Goal: Task Accomplishment & Management: Use online tool/utility

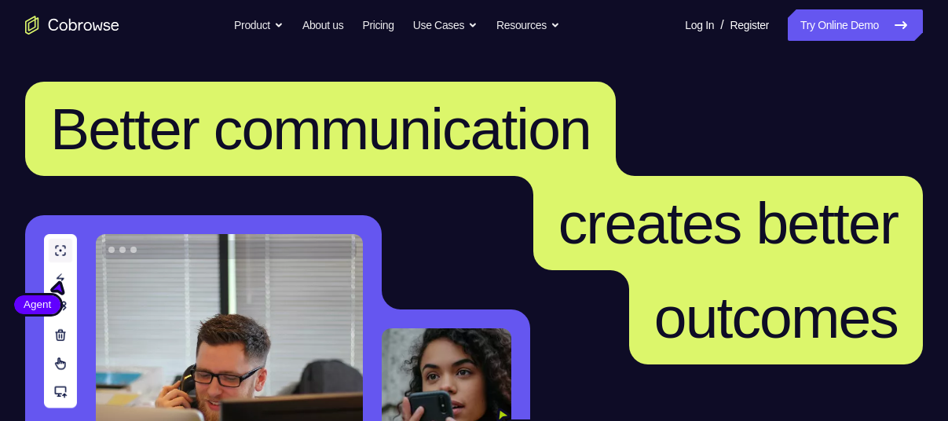
click at [794, 27] on link "Try Online Demo" at bounding box center [855, 24] width 135 height 31
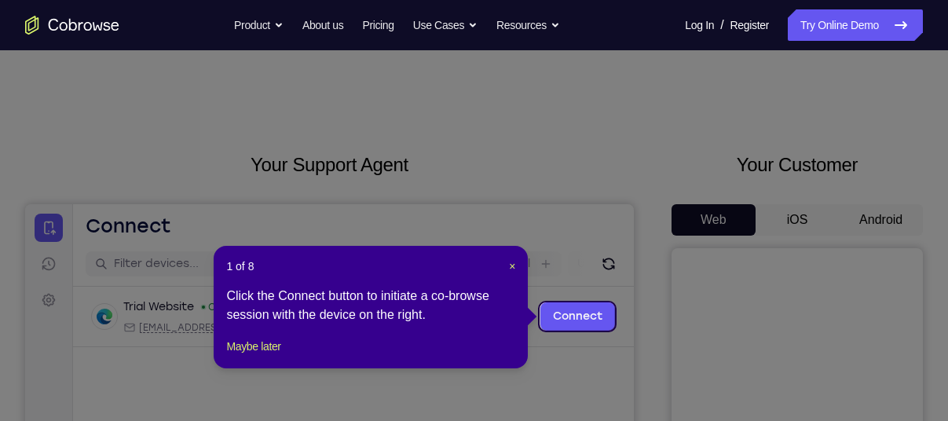
click at [869, 215] on icon at bounding box center [480, 210] width 960 height 421
click at [277, 356] on button "Maybe later" at bounding box center [253, 346] width 54 height 19
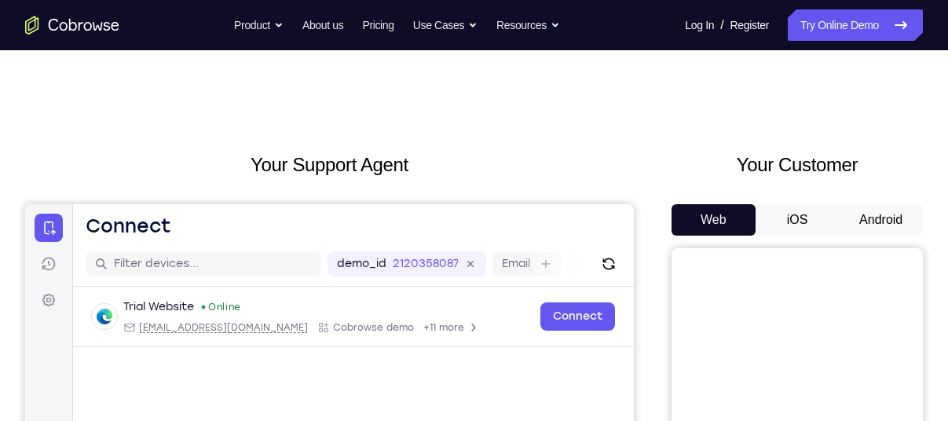
click at [859, 212] on button "Android" at bounding box center [881, 219] width 84 height 31
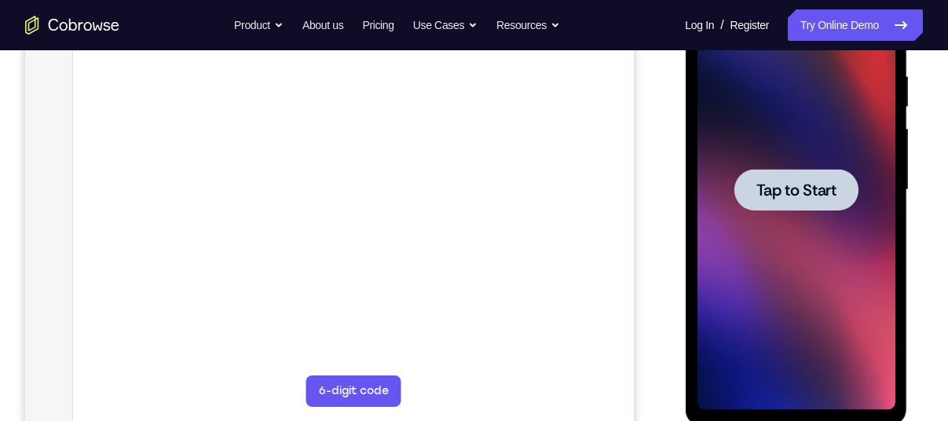
scroll to position [324, 0]
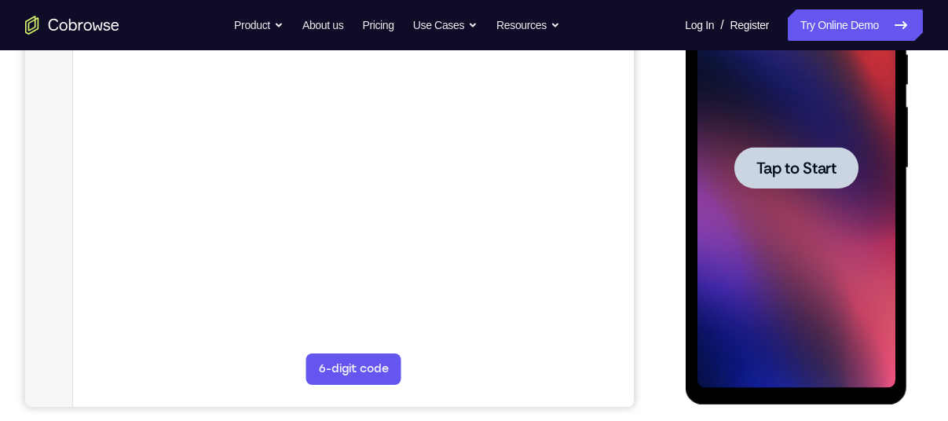
click at [840, 216] on div at bounding box center [796, 168] width 198 height 440
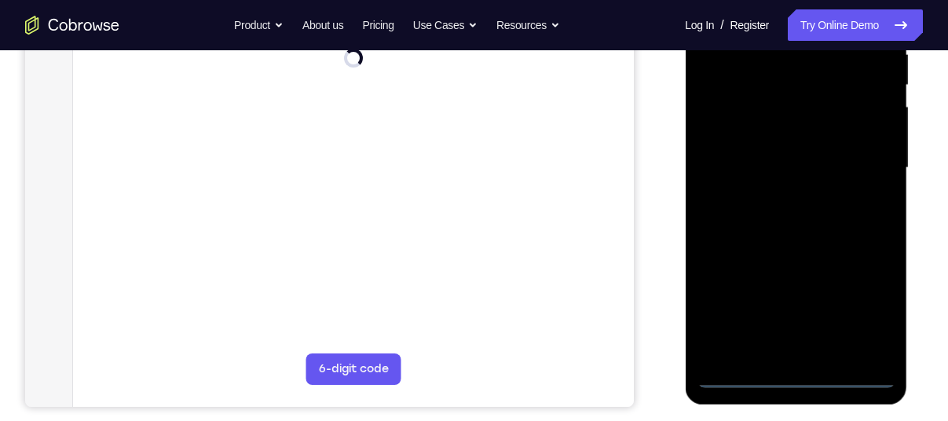
click at [799, 372] on div at bounding box center [796, 168] width 198 height 440
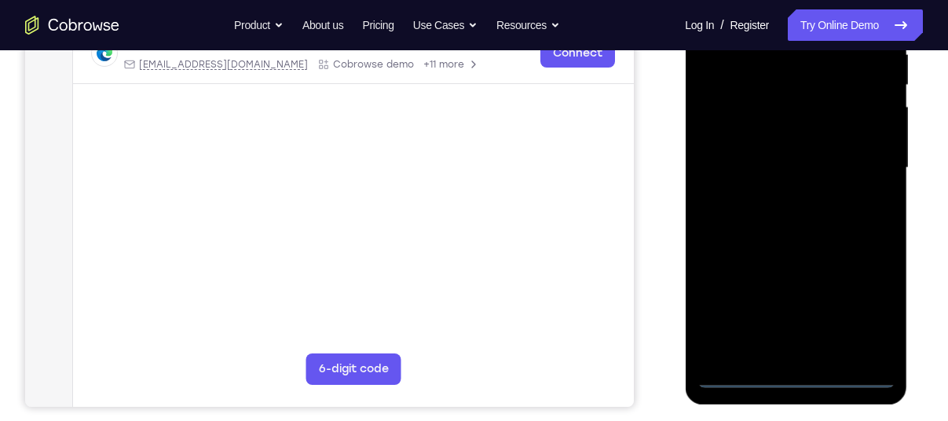
click at [865, 311] on div at bounding box center [796, 168] width 198 height 440
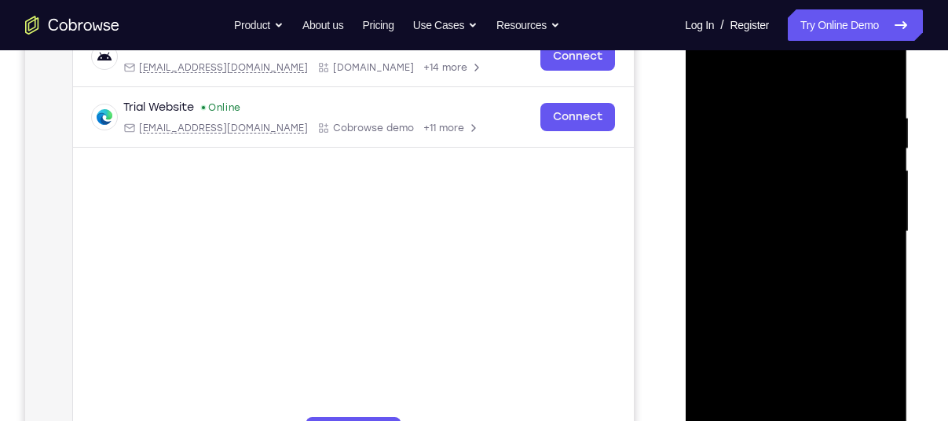
scroll to position [211, 0]
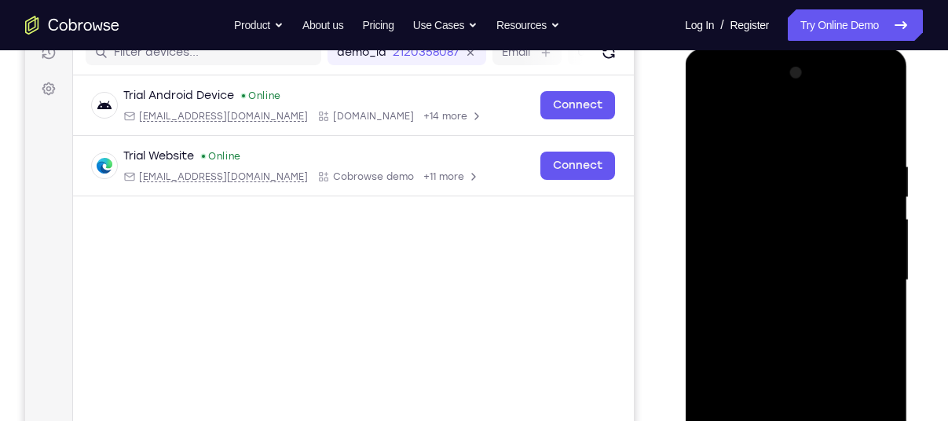
click at [755, 132] on div at bounding box center [796, 280] width 198 height 440
drag, startPoint x: 862, startPoint y: 275, endPoint x: 889, endPoint y: 275, distance: 26.7
click at [889, 275] on div at bounding box center [796, 280] width 198 height 440
click at [782, 311] on div at bounding box center [796, 280] width 198 height 440
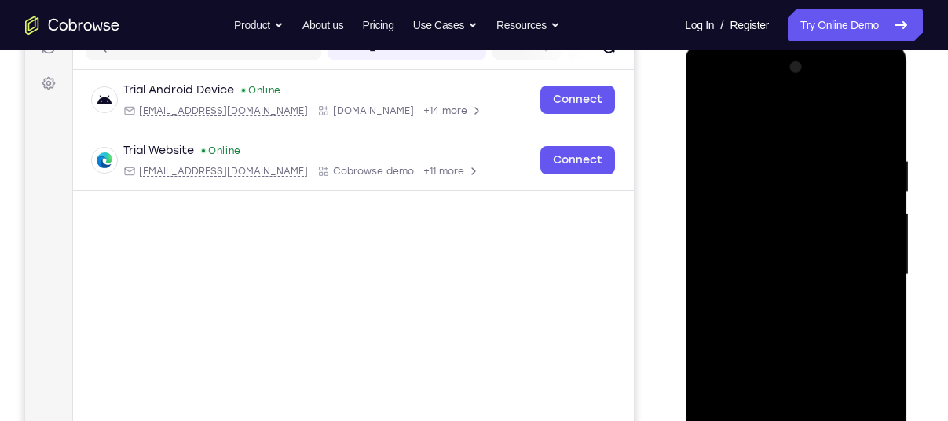
click at [769, 252] on div at bounding box center [796, 275] width 198 height 440
click at [750, 236] on div at bounding box center [796, 275] width 198 height 440
click at [746, 266] on div at bounding box center [796, 275] width 198 height 440
click at [731, 324] on div at bounding box center [796, 275] width 198 height 440
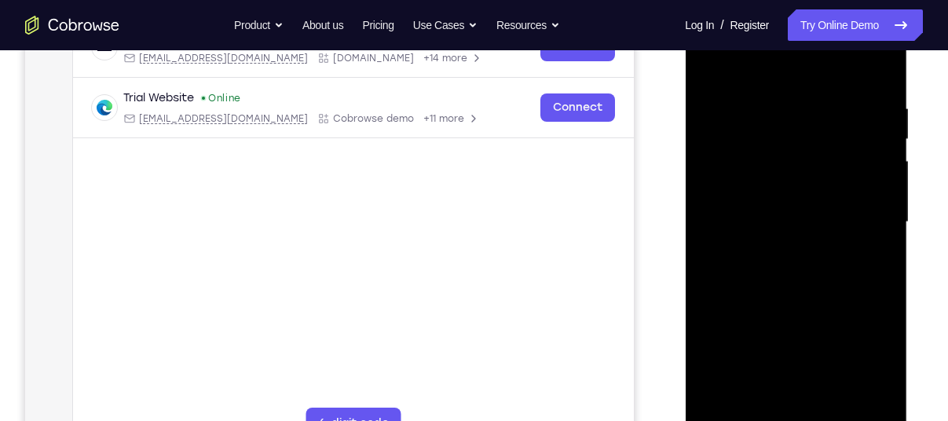
scroll to position [271, 0]
click at [771, 284] on div at bounding box center [796, 221] width 198 height 440
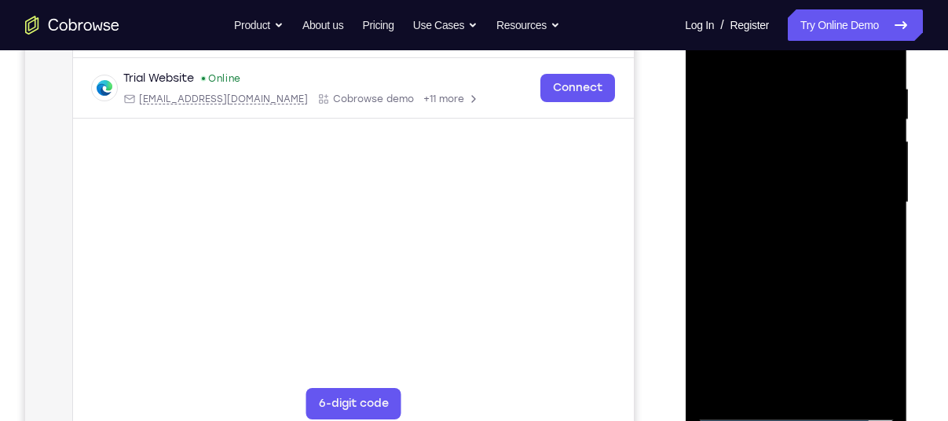
scroll to position [290, 0]
click at [887, 365] on div at bounding box center [796, 202] width 198 height 440
drag, startPoint x: 783, startPoint y: 309, endPoint x: 775, endPoint y: 240, distance: 68.8
click at [775, 240] on div at bounding box center [796, 202] width 198 height 440
click at [710, 335] on div at bounding box center [796, 202] width 198 height 440
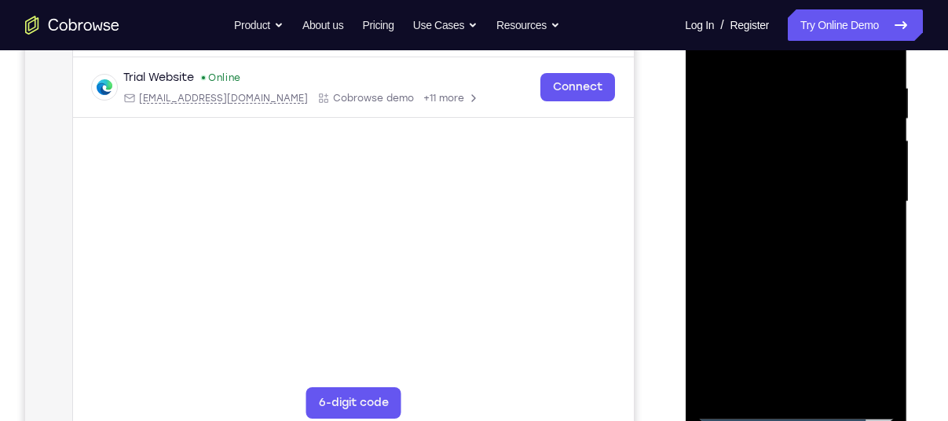
drag, startPoint x: 799, startPoint y: 330, endPoint x: 766, endPoint y: 179, distance: 154.4
click at [766, 179] on div at bounding box center [796, 202] width 198 height 440
drag, startPoint x: 808, startPoint y: 305, endPoint x: 775, endPoint y: 203, distance: 106.3
click at [775, 203] on div at bounding box center [796, 202] width 198 height 440
click at [759, 150] on div at bounding box center [796, 202] width 198 height 440
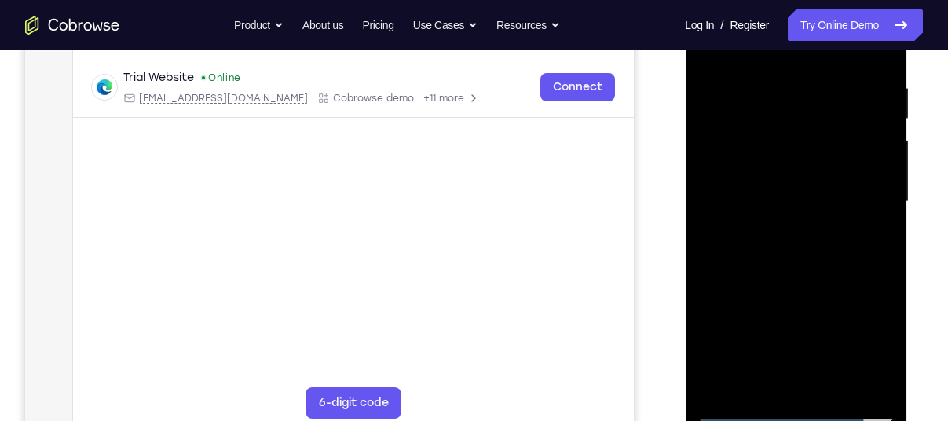
drag, startPoint x: 774, startPoint y: 269, endPoint x: 766, endPoint y: 198, distance: 71.1
click at [766, 198] on div at bounding box center [796, 202] width 198 height 440
drag, startPoint x: 819, startPoint y: 232, endPoint x: 814, endPoint y: 393, distance: 161.1
click at [814, 393] on div at bounding box center [796, 202] width 198 height 440
drag, startPoint x: 801, startPoint y: 193, endPoint x: 793, endPoint y: 420, distance: 227.2
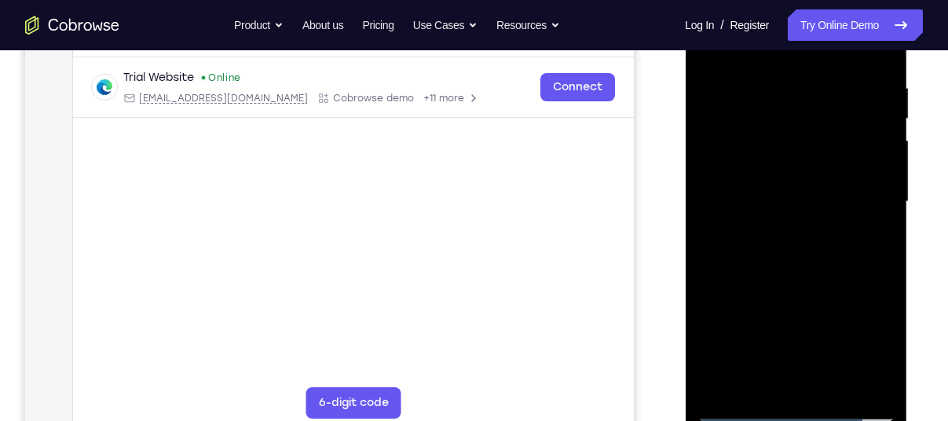
click at [794, 420] on div at bounding box center [796, 204] width 222 height 468
click at [757, 70] on div at bounding box center [796, 202] width 198 height 440
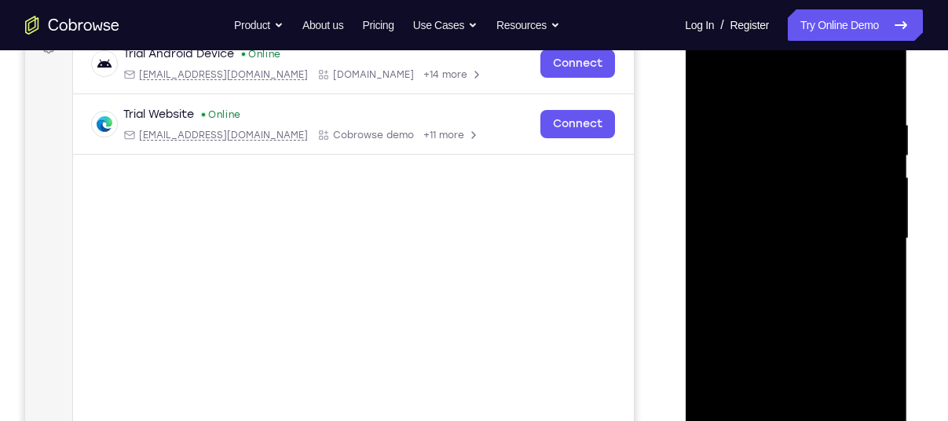
scroll to position [252, 0]
click at [861, 130] on div at bounding box center [796, 240] width 198 height 440
click at [871, 147] on div at bounding box center [796, 240] width 198 height 440
click at [892, 187] on div at bounding box center [796, 240] width 198 height 440
click at [857, 189] on div at bounding box center [796, 240] width 198 height 440
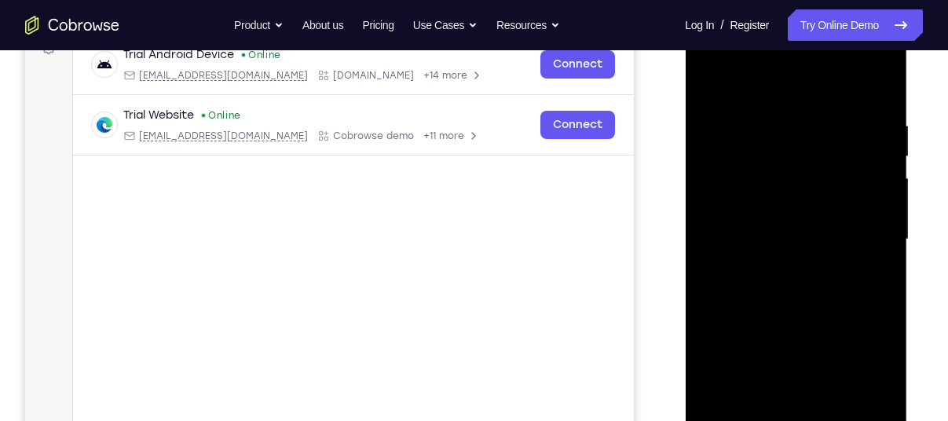
click at [862, 162] on div at bounding box center [796, 240] width 198 height 440
click at [870, 173] on div at bounding box center [796, 240] width 198 height 440
click at [862, 171] on div at bounding box center [796, 240] width 198 height 440
click at [862, 167] on div at bounding box center [796, 240] width 198 height 440
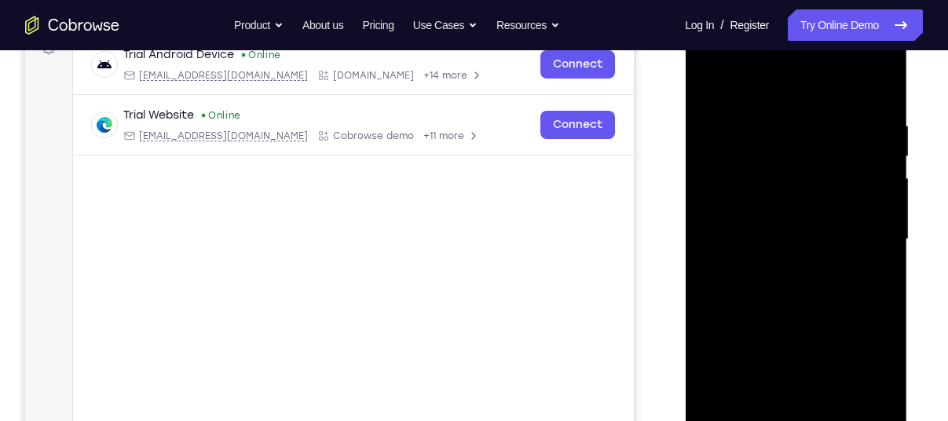
click at [862, 179] on div at bounding box center [796, 240] width 198 height 440
click at [874, 182] on div at bounding box center [796, 240] width 198 height 440
click at [878, 172] on div at bounding box center [796, 240] width 198 height 440
click at [873, 170] on div at bounding box center [796, 240] width 198 height 440
click at [876, 141] on div at bounding box center [796, 240] width 198 height 440
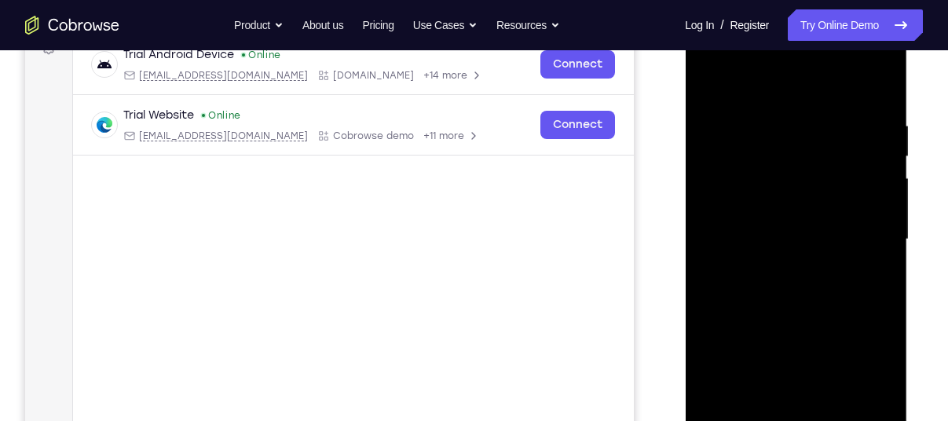
click at [876, 141] on div at bounding box center [796, 240] width 198 height 440
click at [870, 125] on div at bounding box center [796, 240] width 198 height 440
click at [871, 118] on div at bounding box center [796, 240] width 198 height 440
click at [872, 119] on div at bounding box center [796, 240] width 198 height 440
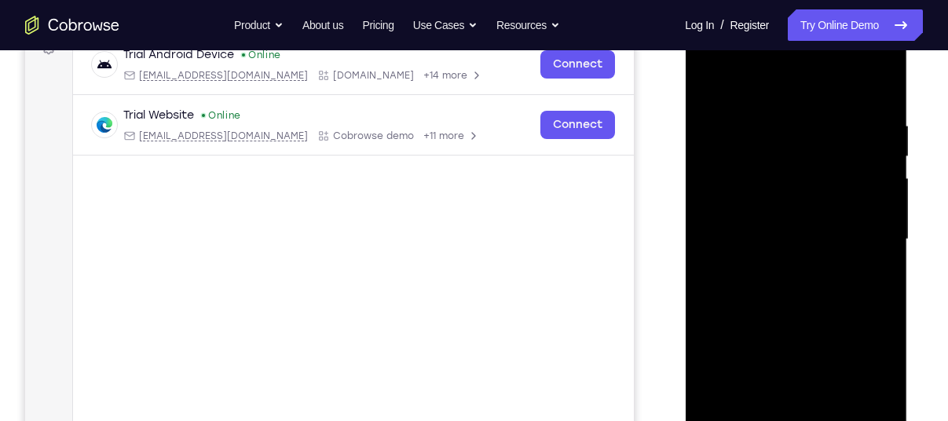
click at [872, 119] on div at bounding box center [796, 240] width 198 height 440
click at [879, 85] on div at bounding box center [796, 240] width 198 height 440
drag, startPoint x: 839, startPoint y: 312, endPoint x: 827, endPoint y: 269, distance: 44.8
click at [827, 269] on div at bounding box center [796, 240] width 198 height 440
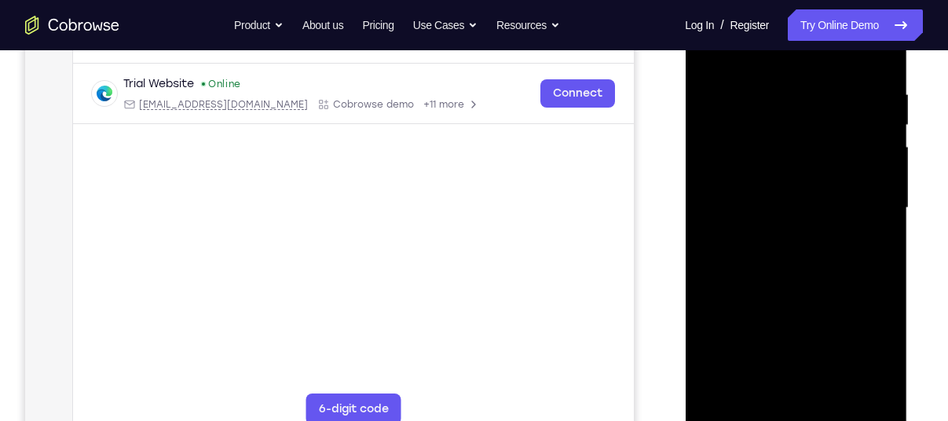
scroll to position [285, 0]
click at [831, 388] on div at bounding box center [796, 207] width 198 height 440
click at [785, 291] on div at bounding box center [796, 207] width 198 height 440
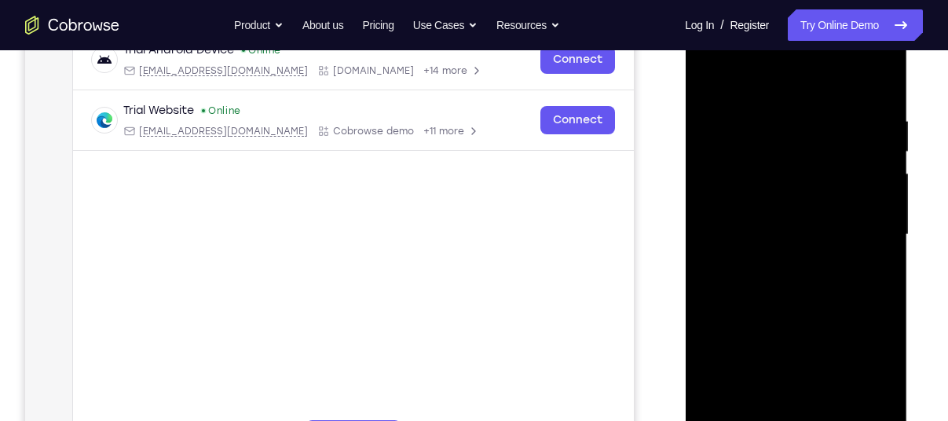
click at [885, 146] on div at bounding box center [796, 235] width 198 height 440
click at [884, 146] on div at bounding box center [796, 235] width 198 height 440
click at [884, 149] on div at bounding box center [796, 235] width 198 height 440
click at [837, 215] on div at bounding box center [796, 235] width 198 height 440
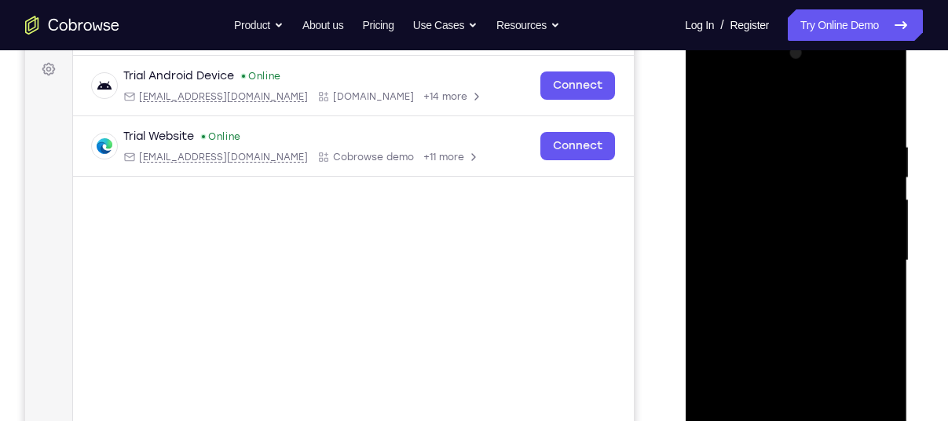
scroll to position [229, 0]
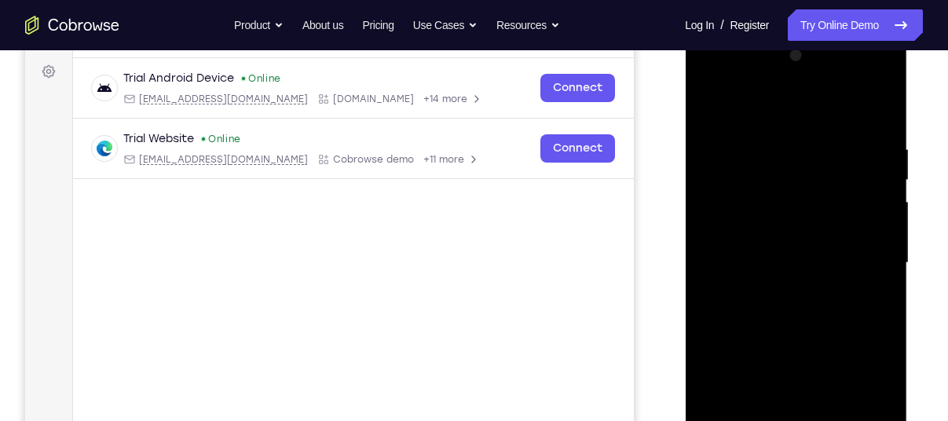
click at [706, 105] on div at bounding box center [796, 263] width 198 height 440
click at [881, 174] on div at bounding box center [796, 263] width 198 height 440
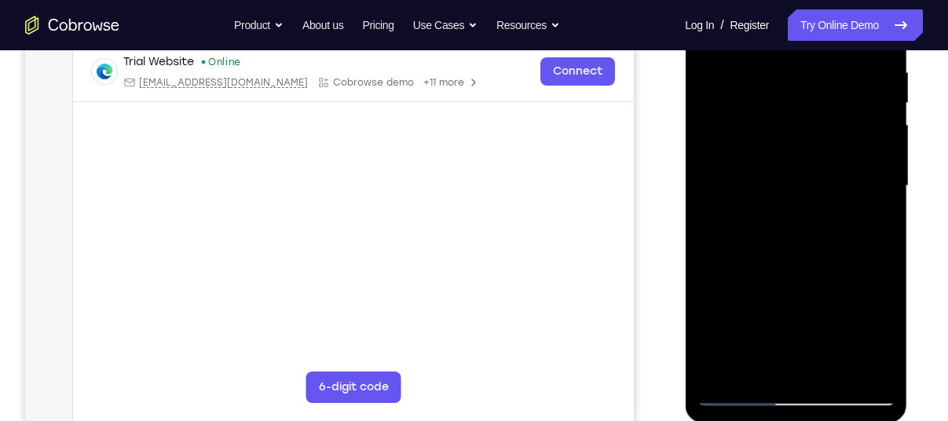
scroll to position [229, 0]
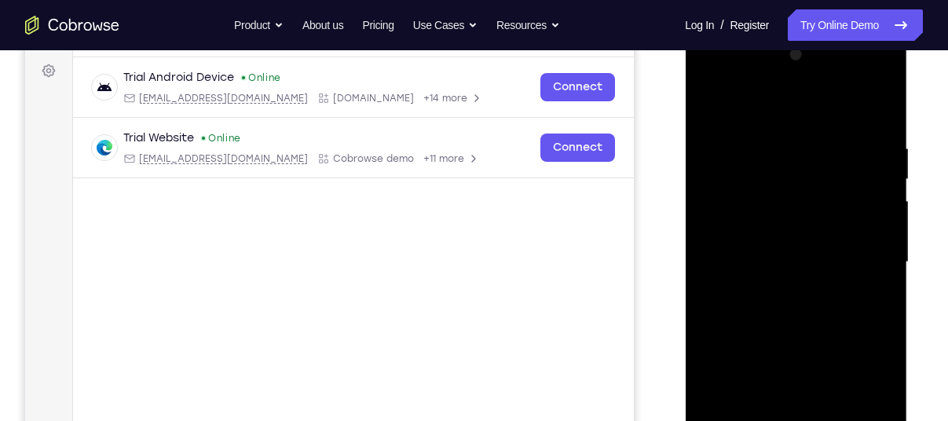
click at [713, 101] on div at bounding box center [796, 262] width 198 height 440
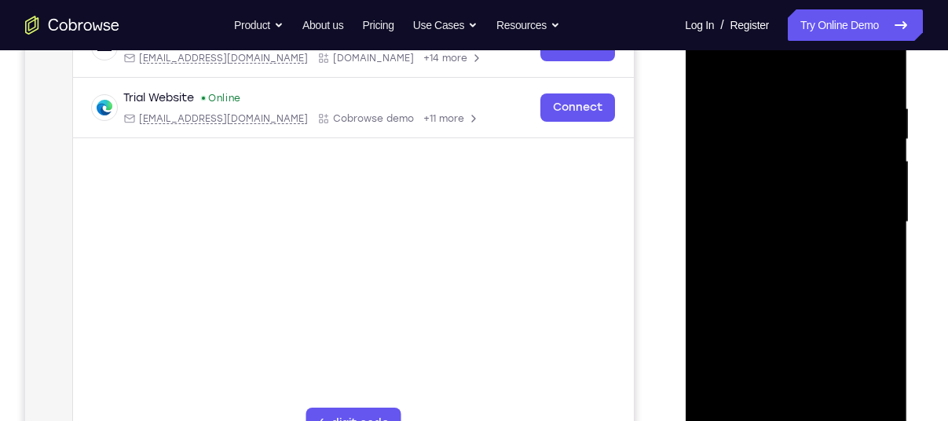
scroll to position [273, 0]
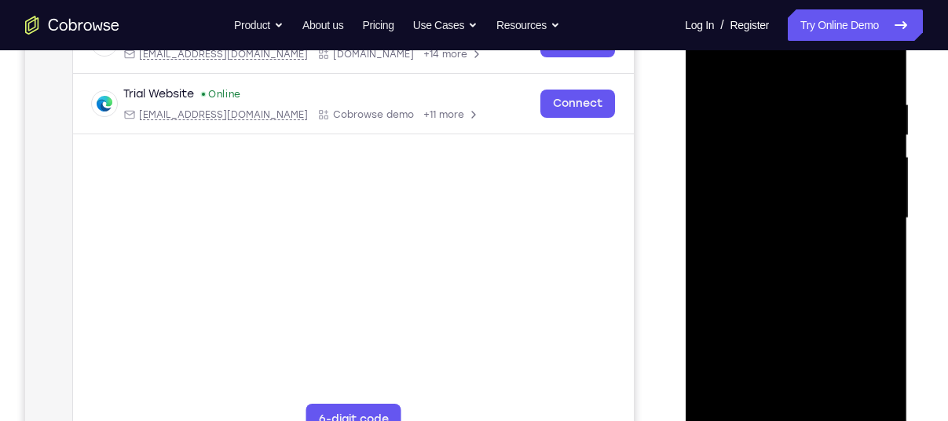
drag, startPoint x: 820, startPoint y: 262, endPoint x: 792, endPoint y: 156, distance: 109.8
click at [793, 159] on div at bounding box center [796, 218] width 198 height 440
drag, startPoint x: 775, startPoint y: 315, endPoint x: 760, endPoint y: 108, distance: 207.2
click at [760, 108] on div at bounding box center [796, 218] width 198 height 440
drag, startPoint x: 776, startPoint y: 318, endPoint x: 772, endPoint y: 170, distance: 147.8
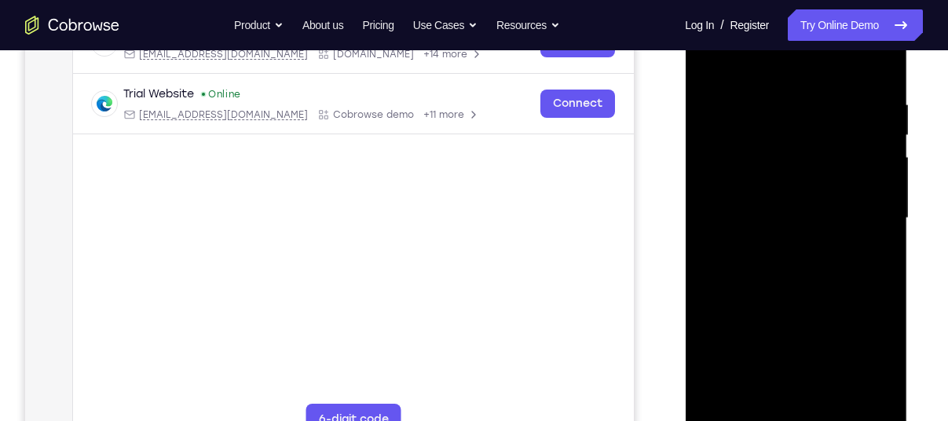
click at [772, 170] on div at bounding box center [796, 218] width 198 height 440
click at [760, 401] on div at bounding box center [796, 218] width 198 height 440
click at [714, 137] on div at bounding box center [796, 218] width 198 height 440
drag, startPoint x: 830, startPoint y: 196, endPoint x: 786, endPoint y: 461, distance: 269.2
click at [786, 420] on html "Online web based iOS Simulators and Android Emulators. Run iPhone, iPad, Mobile…" at bounding box center [797, 222] width 224 height 471
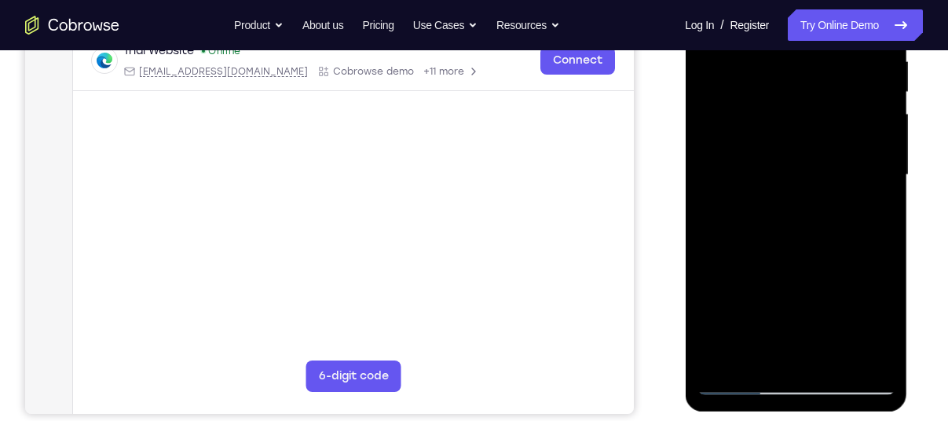
scroll to position [318, 0]
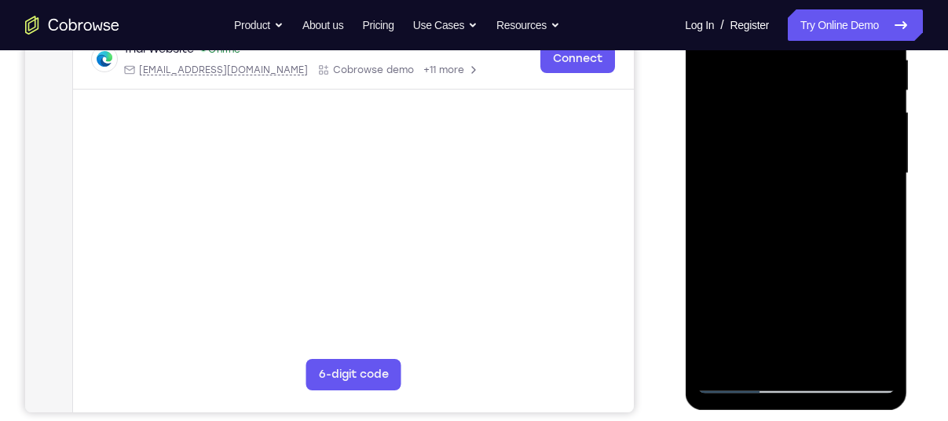
drag, startPoint x: 799, startPoint y: 314, endPoint x: 799, endPoint y: 284, distance: 30.6
click at [799, 284] on div at bounding box center [796, 174] width 198 height 440
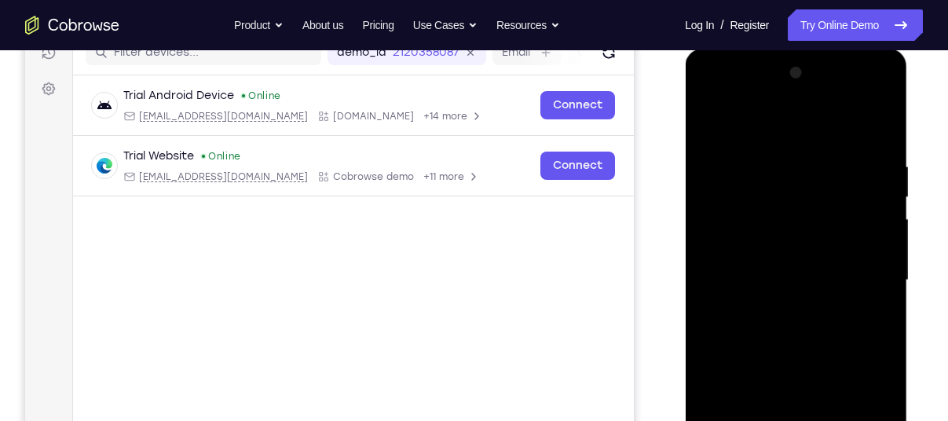
scroll to position [196, 0]
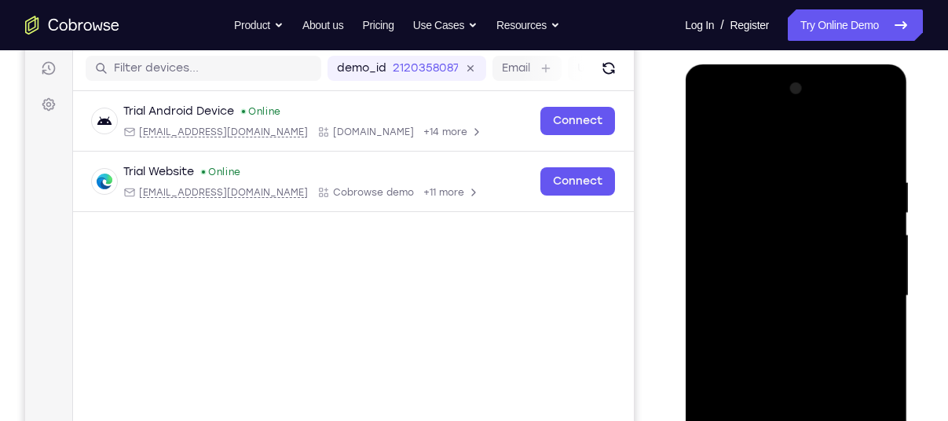
click at [714, 134] on div at bounding box center [796, 296] width 198 height 440
click at [799, 174] on div at bounding box center [796, 296] width 198 height 440
drag, startPoint x: 794, startPoint y: 181, endPoint x: 771, endPoint y: 284, distance: 106.4
click at [771, 284] on div at bounding box center [796, 296] width 198 height 440
click at [709, 132] on div at bounding box center [796, 296] width 198 height 440
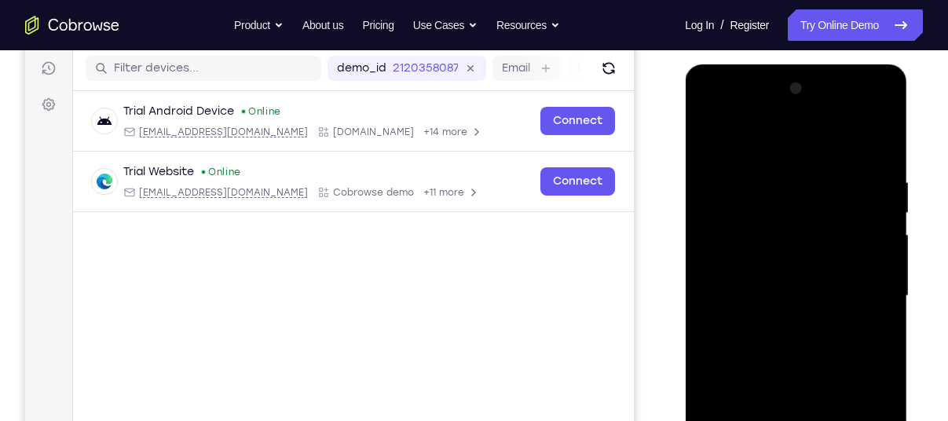
click at [713, 178] on div at bounding box center [796, 296] width 198 height 440
click at [711, 138] on div at bounding box center [796, 296] width 198 height 440
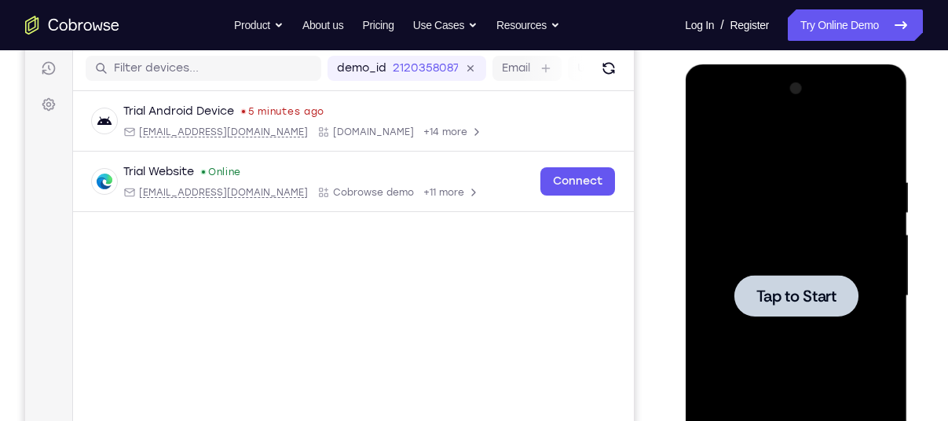
click at [812, 244] on div at bounding box center [796, 296] width 198 height 440
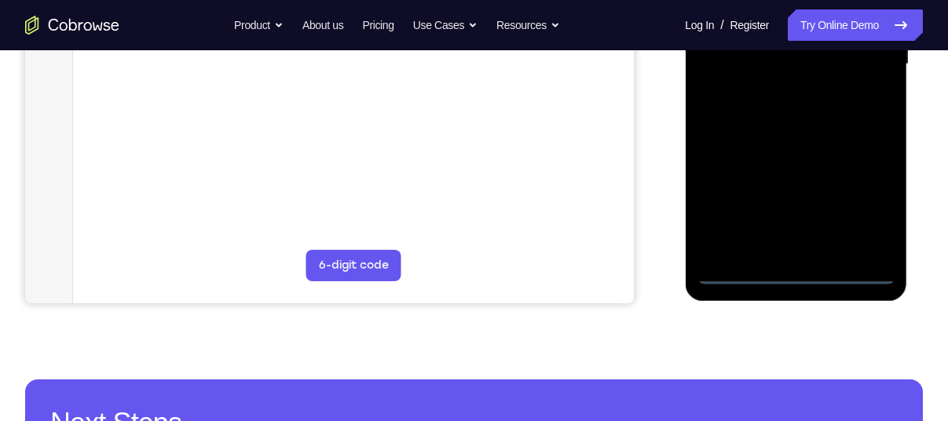
scroll to position [442, 0]
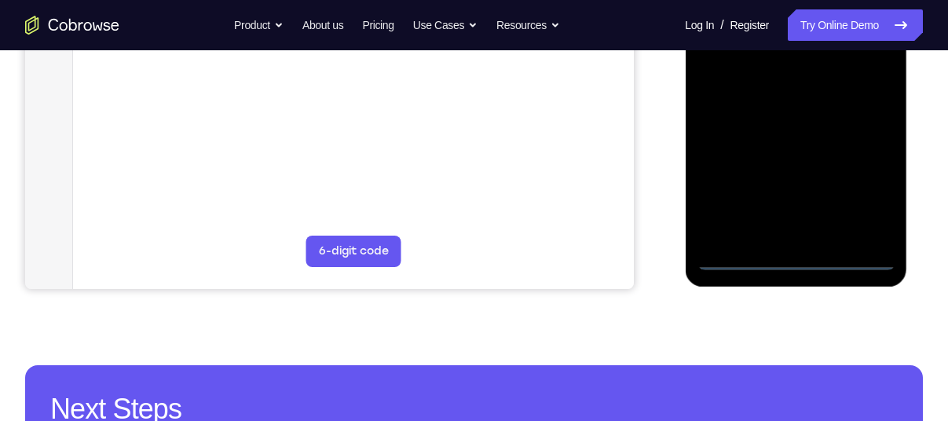
click at [801, 262] on div at bounding box center [796, 50] width 198 height 440
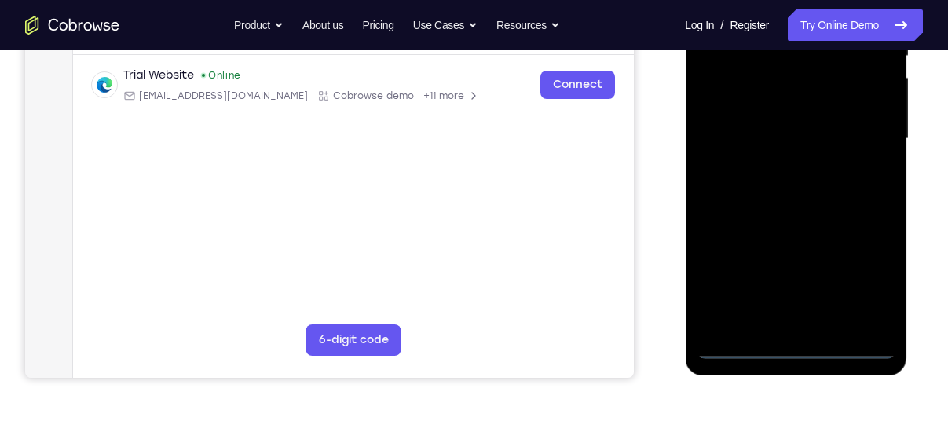
scroll to position [336, 0]
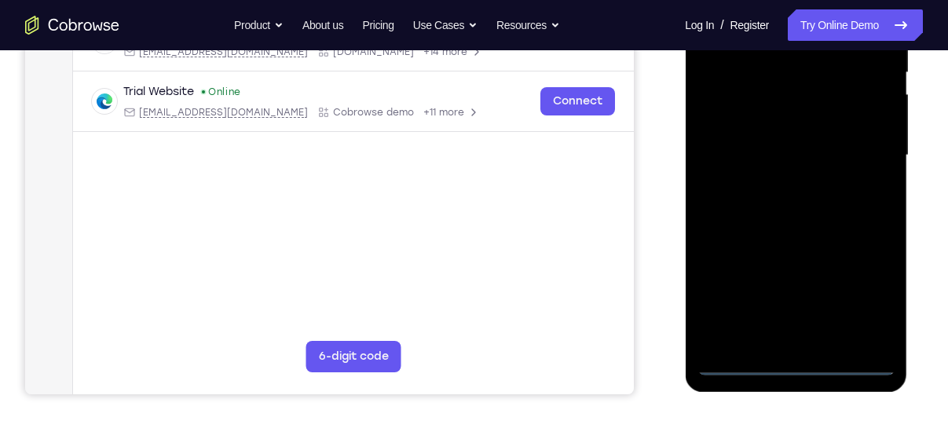
click at [861, 298] on div at bounding box center [796, 156] width 198 height 440
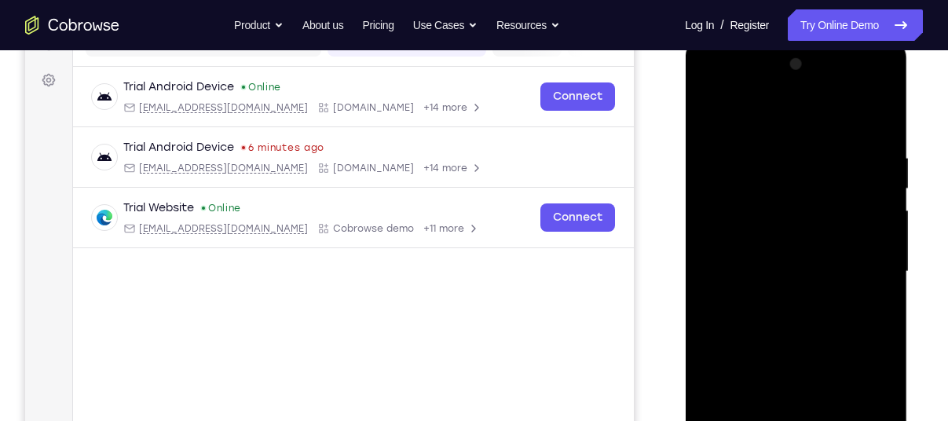
scroll to position [218, 0]
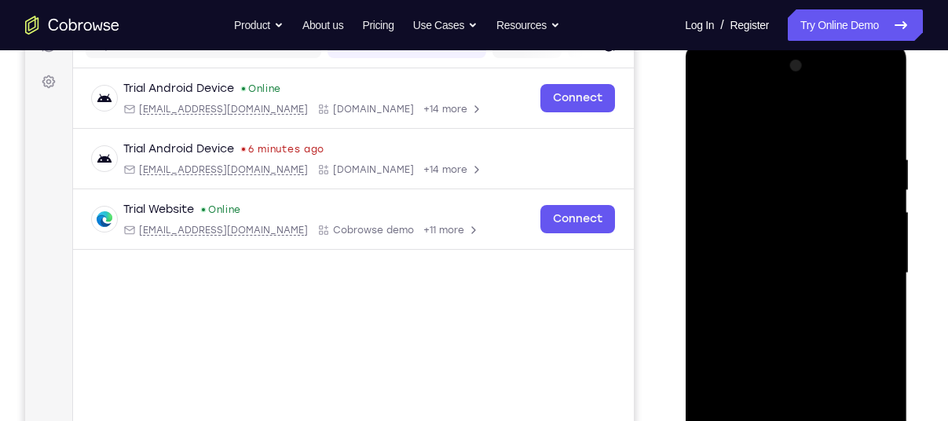
click at [746, 123] on div at bounding box center [796, 273] width 198 height 440
click at [860, 264] on div at bounding box center [796, 273] width 198 height 440
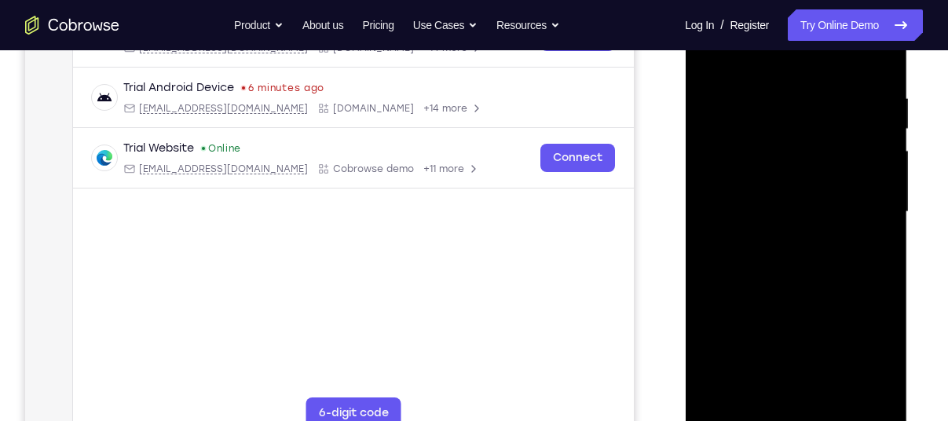
scroll to position [302, 0]
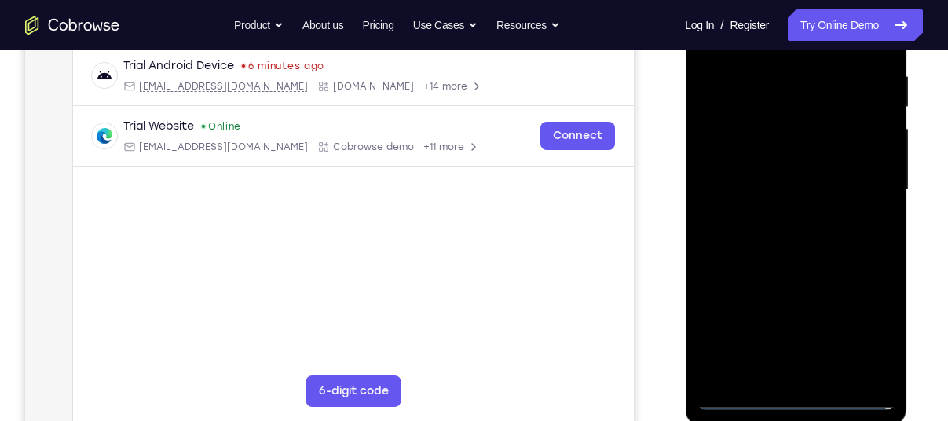
click at [810, 371] on div at bounding box center [796, 190] width 198 height 440
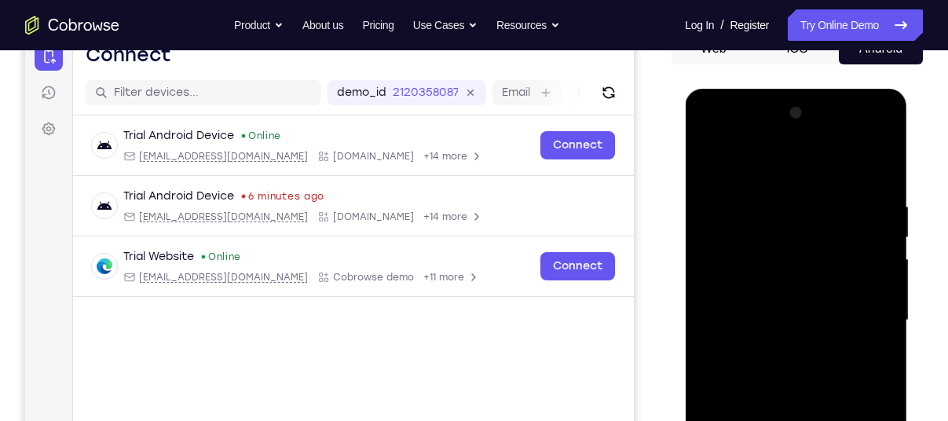
scroll to position [170, 0]
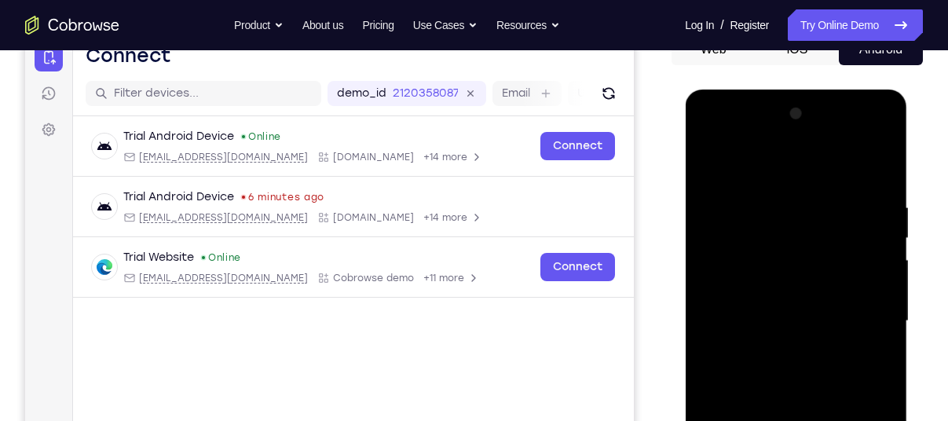
click at [775, 302] on div at bounding box center [796, 321] width 198 height 440
click at [754, 290] on div at bounding box center [796, 321] width 198 height 440
click at [725, 313] on div at bounding box center [796, 321] width 198 height 440
click at [734, 377] on div at bounding box center [796, 321] width 198 height 440
click at [746, 368] on div at bounding box center [796, 321] width 198 height 440
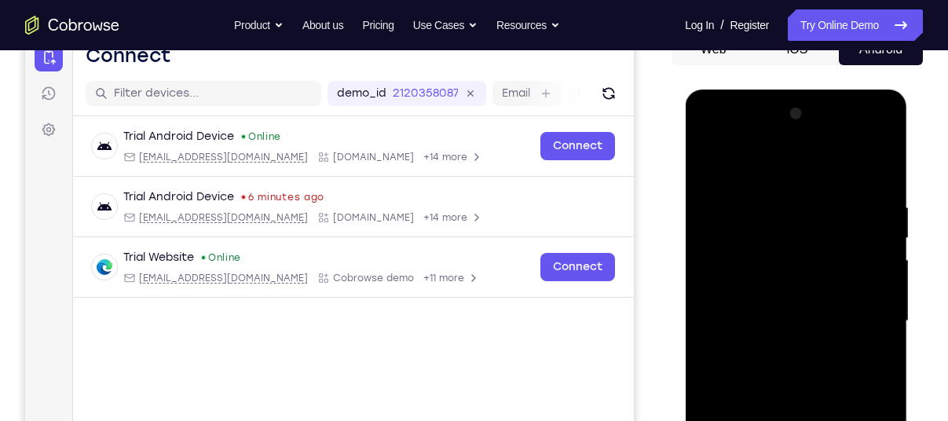
click at [735, 365] on div at bounding box center [796, 321] width 198 height 440
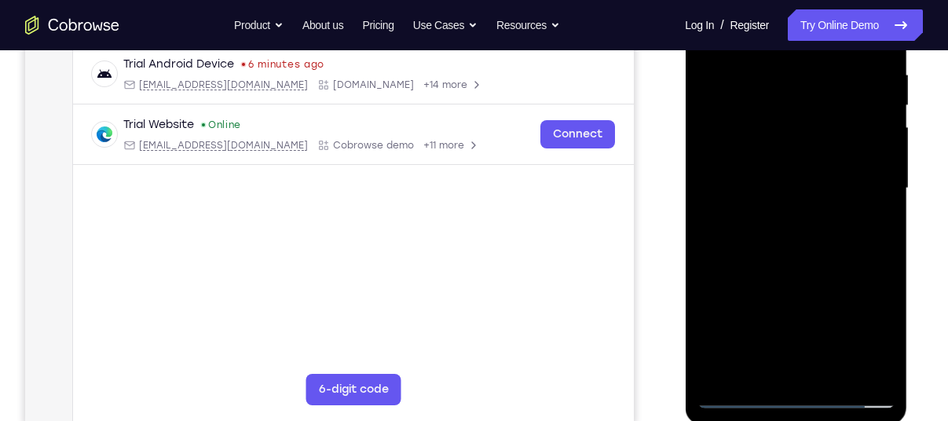
scroll to position [302, 0]
click at [723, 258] on div at bounding box center [796, 189] width 198 height 440
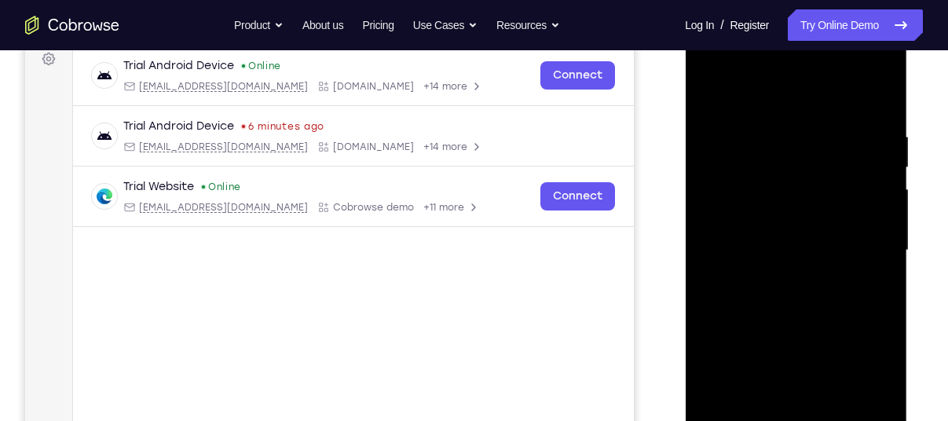
click at [755, 134] on div at bounding box center [796, 251] width 198 height 440
click at [863, 149] on div at bounding box center [796, 251] width 198 height 440
click at [874, 92] on div at bounding box center [796, 251] width 198 height 440
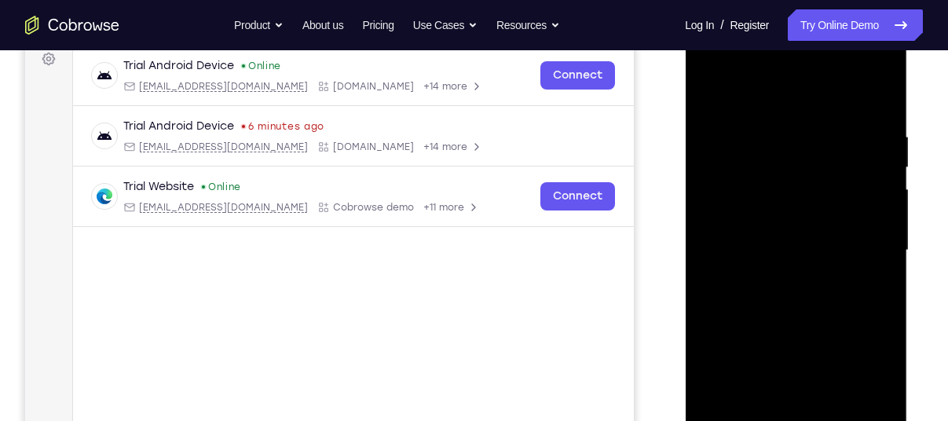
click at [882, 90] on div at bounding box center [796, 251] width 198 height 440
click at [713, 93] on div at bounding box center [796, 251] width 198 height 440
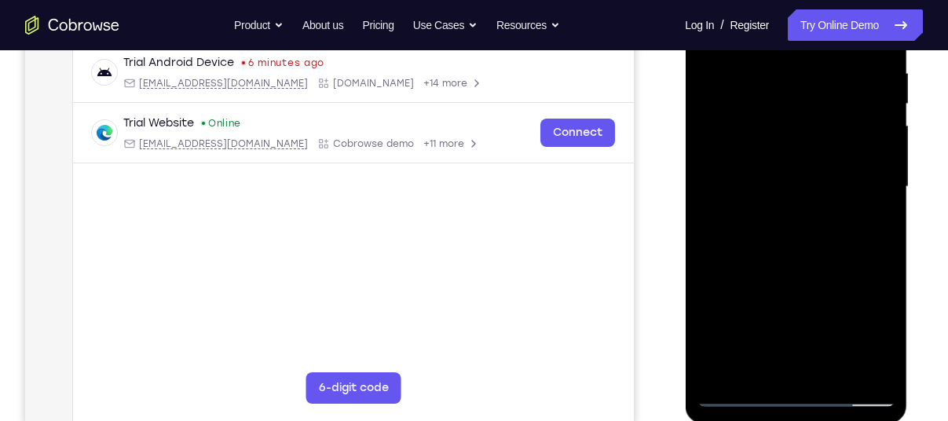
click at [758, 372] on div at bounding box center [796, 187] width 198 height 440
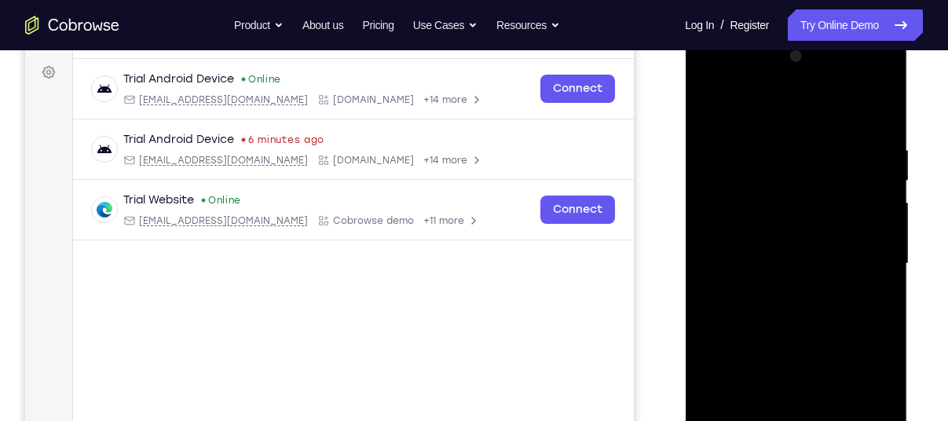
scroll to position [226, 0]
click at [741, 149] on div at bounding box center [796, 266] width 198 height 440
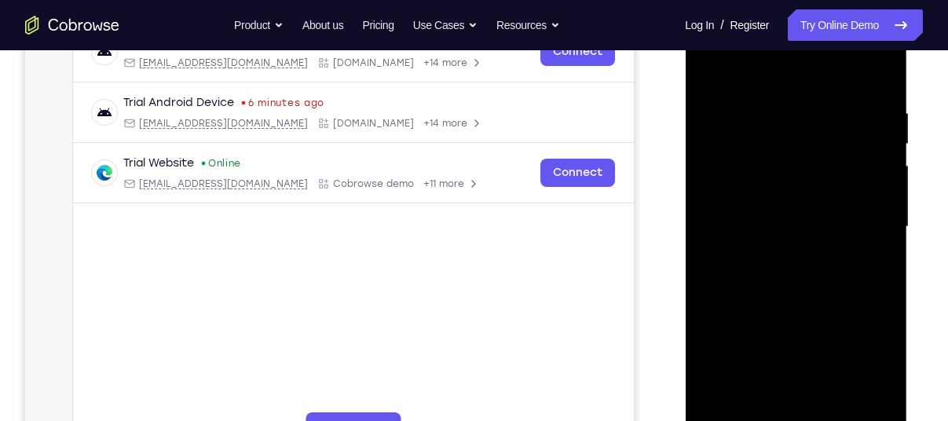
scroll to position [264, 0]
click at [724, 332] on div at bounding box center [796, 228] width 198 height 440
click at [711, 69] on div at bounding box center [796, 228] width 198 height 440
drag, startPoint x: 760, startPoint y: 313, endPoint x: 753, endPoint y: 199, distance: 114.1
click at [753, 199] on div at bounding box center [796, 228] width 198 height 440
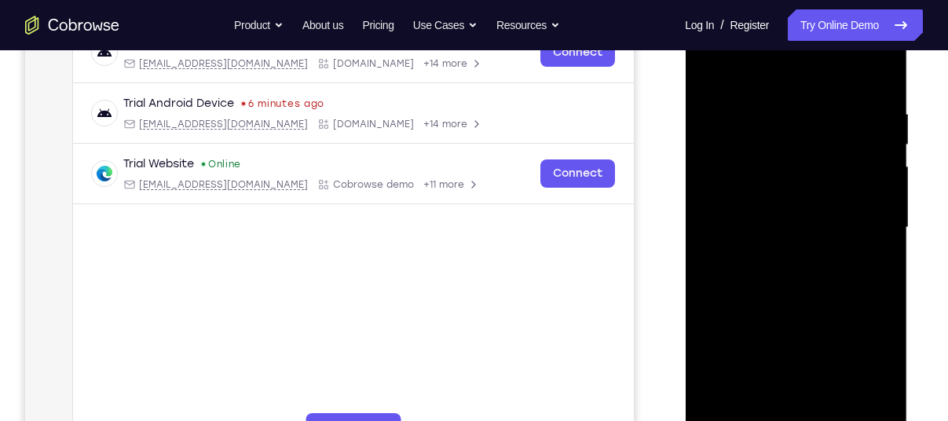
drag, startPoint x: 772, startPoint y: 323, endPoint x: 762, endPoint y: 233, distance: 90.1
click at [762, 233] on div at bounding box center [796, 228] width 198 height 440
drag, startPoint x: 791, startPoint y: 319, endPoint x: 769, endPoint y: 190, distance: 130.7
click at [769, 190] on div at bounding box center [796, 228] width 198 height 440
click at [883, 125] on div at bounding box center [796, 228] width 198 height 440
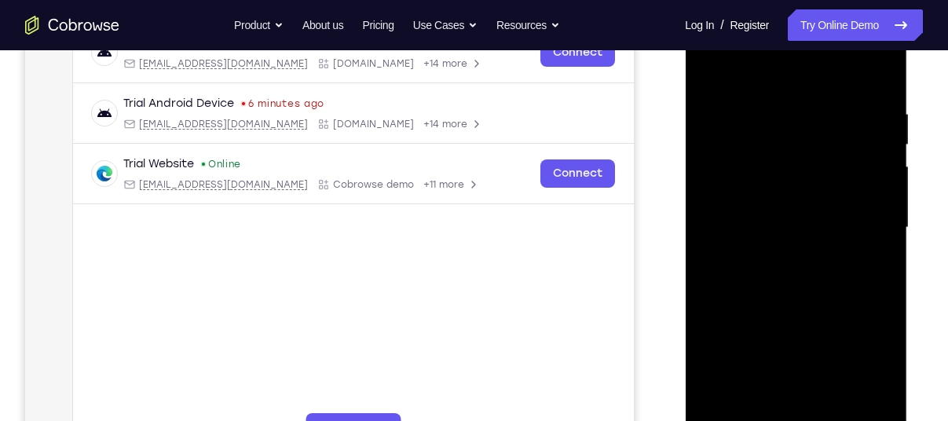
drag, startPoint x: 871, startPoint y: 163, endPoint x: 871, endPoint y: 219, distance: 56.6
click at [871, 218] on div at bounding box center [796, 228] width 198 height 440
click at [884, 178] on div at bounding box center [796, 228] width 198 height 440
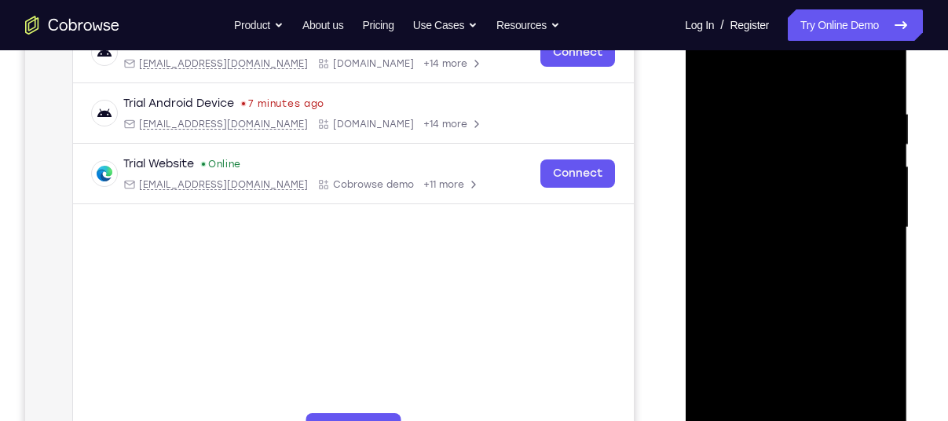
drag, startPoint x: 839, startPoint y: 357, endPoint x: 808, endPoint y: 200, distance: 160.1
click at [808, 200] on div at bounding box center [796, 228] width 198 height 440
drag, startPoint x: 808, startPoint y: 308, endPoint x: 790, endPoint y: 185, distance: 124.8
click at [790, 186] on div at bounding box center [796, 228] width 198 height 440
drag, startPoint x: 777, startPoint y: 303, endPoint x: 752, endPoint y: 180, distance: 125.9
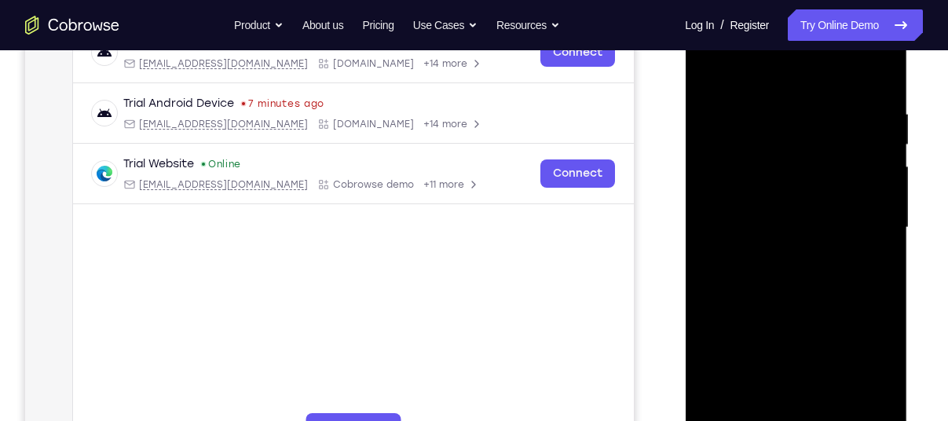
click at [752, 180] on div at bounding box center [796, 228] width 198 height 440
drag, startPoint x: 780, startPoint y: 273, endPoint x: 755, endPoint y: 172, distance: 103.7
click at [755, 172] on div at bounding box center [796, 228] width 198 height 440
drag, startPoint x: 786, startPoint y: 284, endPoint x: 742, endPoint y: 108, distance: 181.2
click at [742, 108] on div at bounding box center [796, 228] width 198 height 440
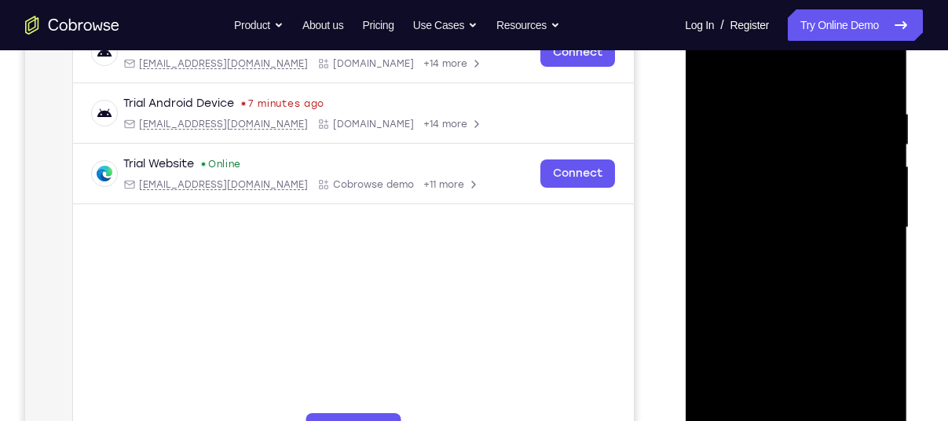
drag, startPoint x: 771, startPoint y: 266, endPoint x: 747, endPoint y: 81, distance: 186.9
click at [747, 81] on div at bounding box center [796, 228] width 198 height 440
click at [756, 412] on div at bounding box center [796, 228] width 198 height 440
